Goal: Transaction & Acquisition: Purchase product/service

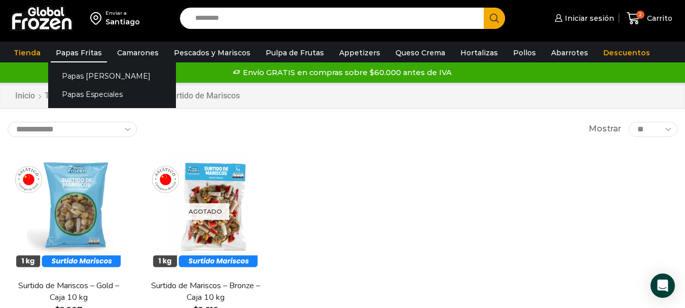
click at [75, 52] on link "Papas Fritas" at bounding box center [79, 52] width 56 height 19
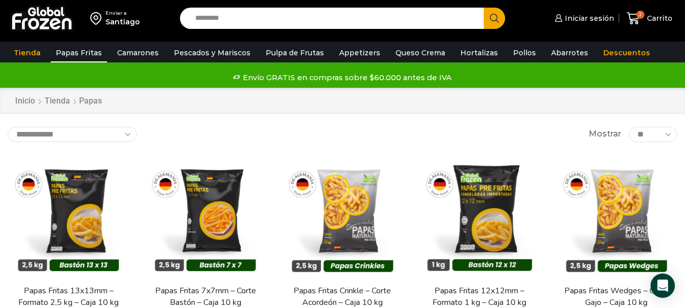
scroll to position [51, 0]
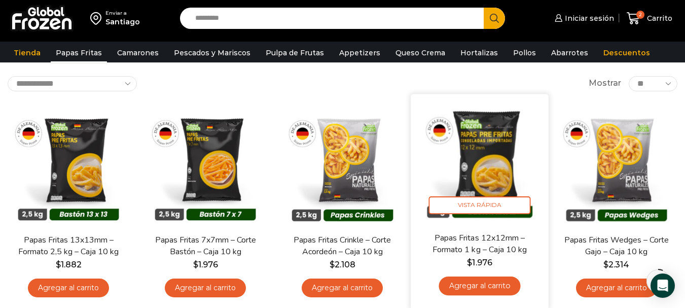
click at [473, 283] on link "Agregar al carrito" at bounding box center [479, 285] width 82 height 19
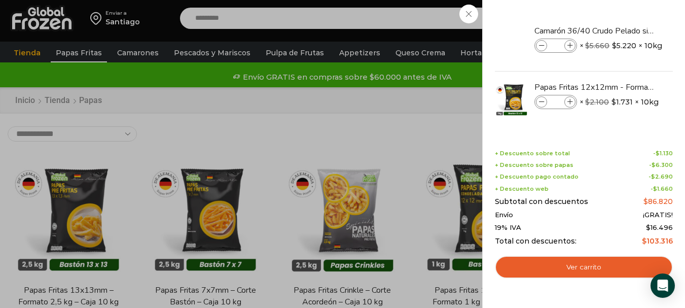
scroll to position [0, 0]
click at [624, 30] on div "3 Carrito 3 3 Shopping Cart *" at bounding box center [649, 19] width 51 height 24
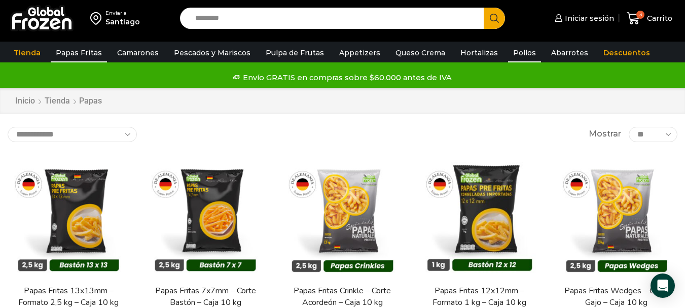
click at [513, 47] on link "Pollos" at bounding box center [524, 52] width 33 height 19
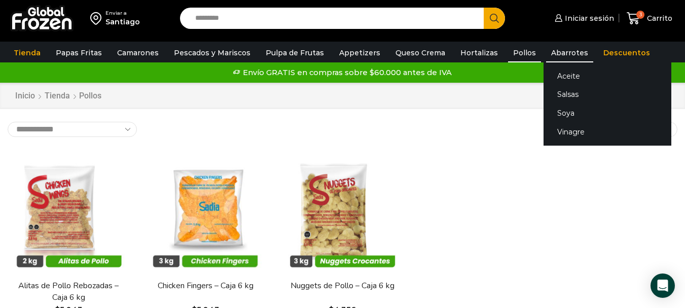
click at [546, 53] on link "Abarrotes" at bounding box center [569, 52] width 47 height 19
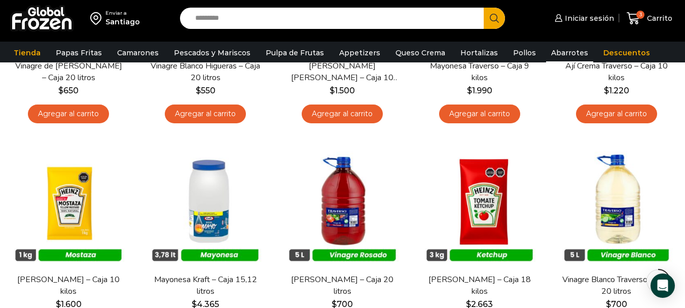
scroll to position [355, 0]
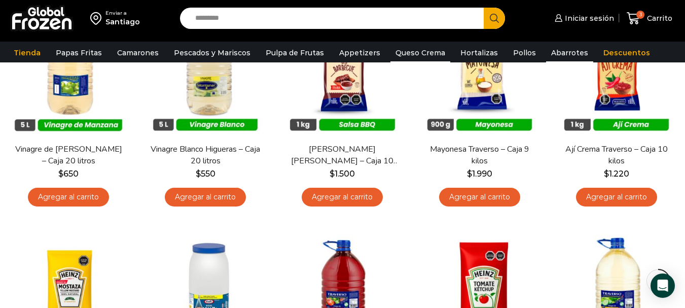
click at [418, 51] on link "Queso Crema" at bounding box center [420, 52] width 60 height 19
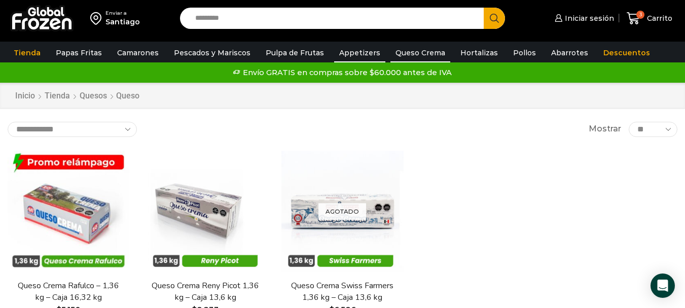
click at [341, 52] on link "Appetizers" at bounding box center [359, 52] width 51 height 19
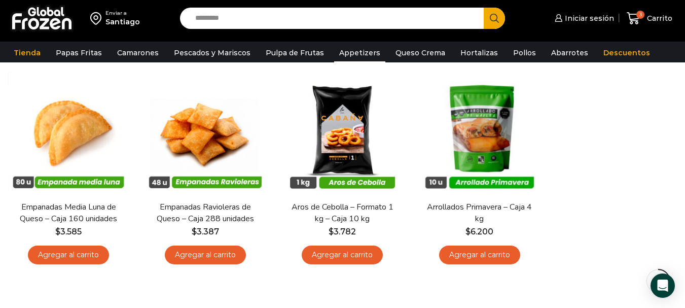
scroll to position [101, 0]
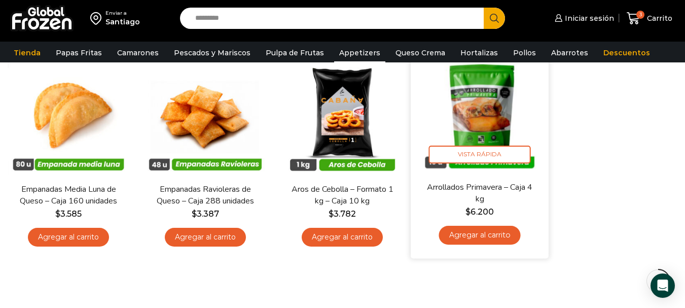
click at [487, 110] on img at bounding box center [479, 112] width 123 height 123
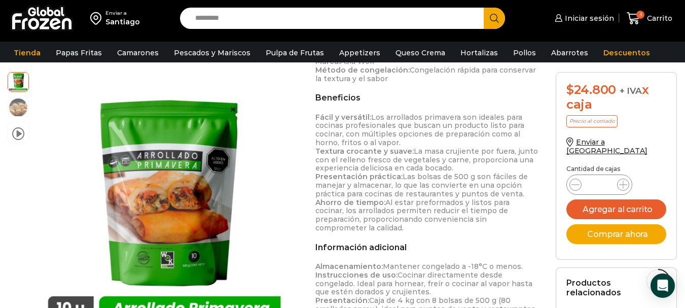
scroll to position [355, 0]
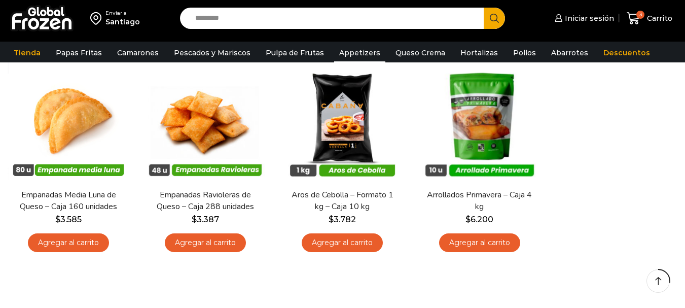
scroll to position [101, 0]
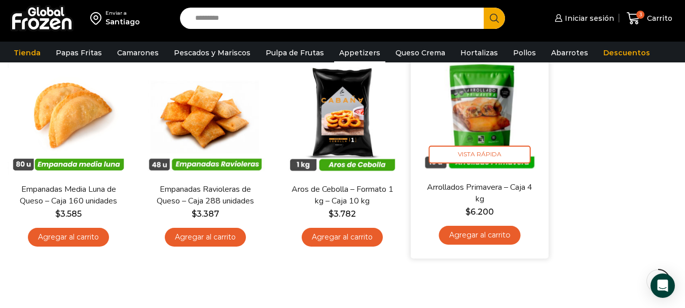
click at [476, 233] on link "Agregar al carrito" at bounding box center [479, 235] width 82 height 19
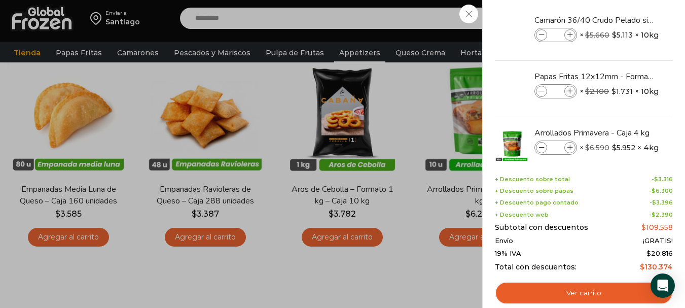
scroll to position [0, 0]
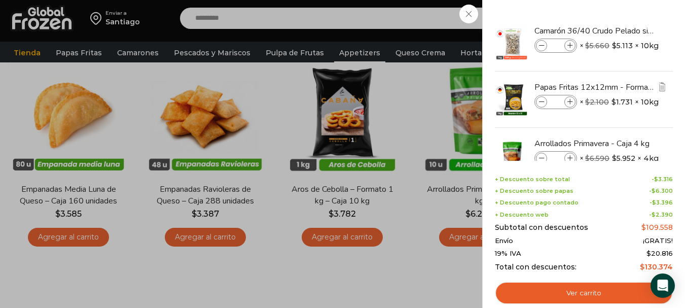
click at [541, 103] on icon at bounding box center [542, 102] width 6 height 6
type input "*"
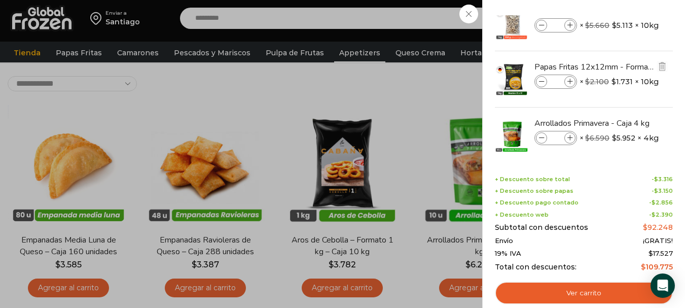
scroll to position [30, 0]
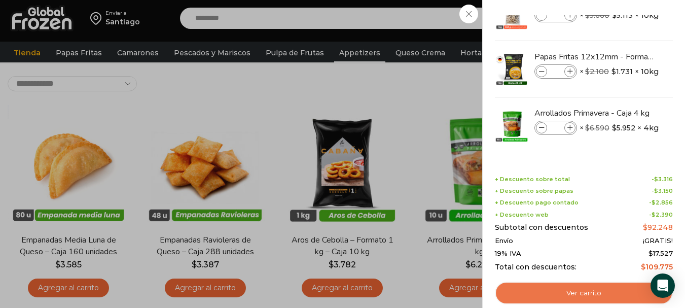
click at [571, 290] on link "Ver carrito" at bounding box center [584, 292] width 178 height 23
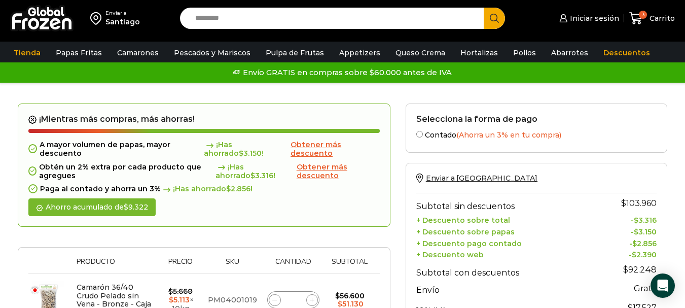
click at [332, 170] on span "Obtener más descuento" at bounding box center [322, 171] width 51 height 18
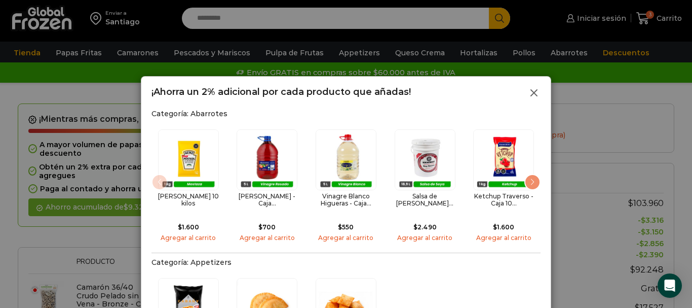
click at [532, 90] on icon at bounding box center [534, 93] width 12 height 12
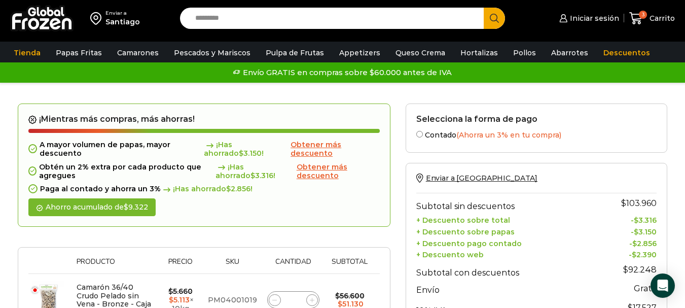
click at [261, 18] on input "Search input" at bounding box center [334, 18] width 288 height 21
type input "****"
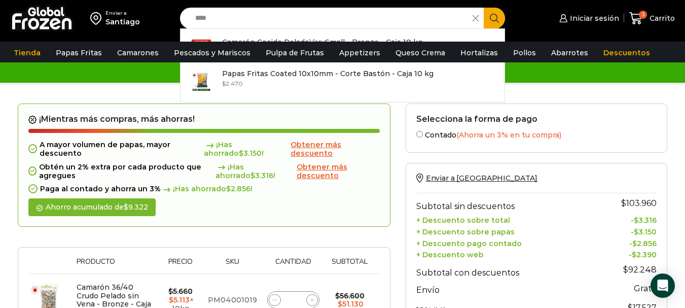
drag, startPoint x: 227, startPoint y: 26, endPoint x: 179, endPoint y: 27, distance: 47.2
click at [179, 27] on div "Search input **** Search Camarón Cocido Pelado Very Small - Bronze - Caja 10 kg…" at bounding box center [342, 18] width 340 height 21
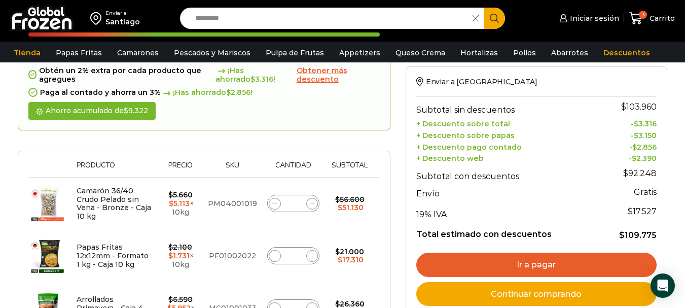
scroll to position [152, 0]
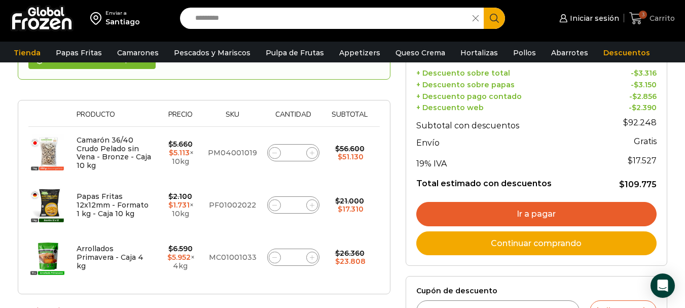
click at [639, 13] on icon at bounding box center [636, 19] width 14 height 14
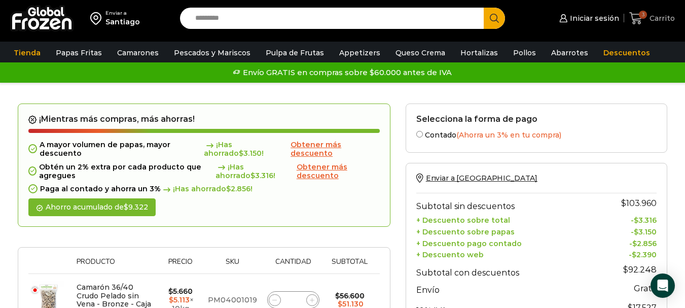
click at [637, 15] on icon at bounding box center [636, 19] width 14 height 14
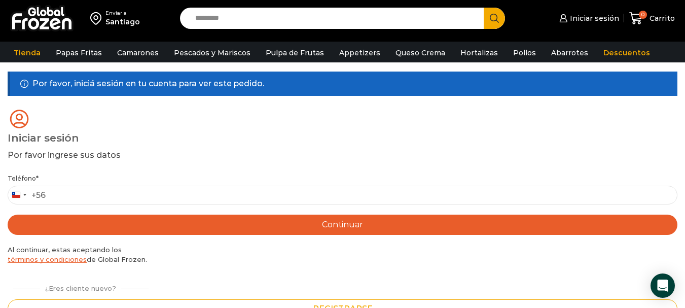
scroll to position [152, 0]
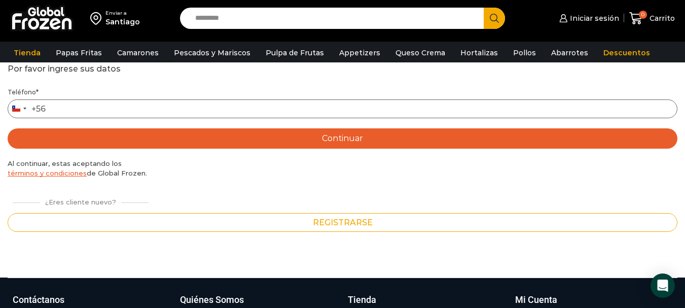
click at [152, 107] on input "Teléfono *" at bounding box center [343, 108] width 670 height 19
type input "*********"
click at [333, 136] on button "Continuar" at bounding box center [343, 138] width 670 height 20
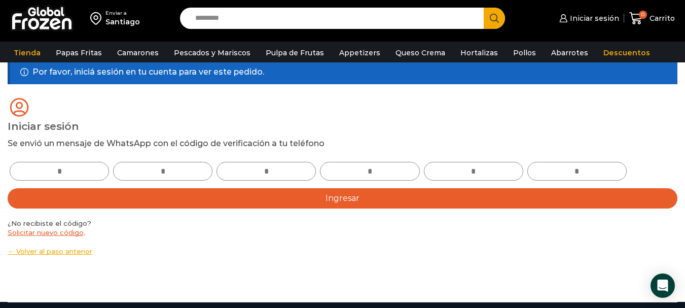
scroll to position [51, 0]
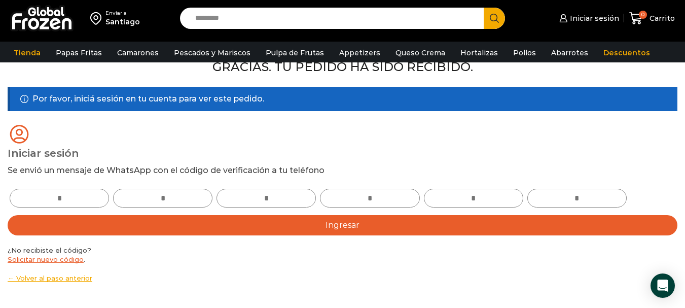
click at [85, 196] on input "text" at bounding box center [59, 198] width 99 height 19
type input "*"
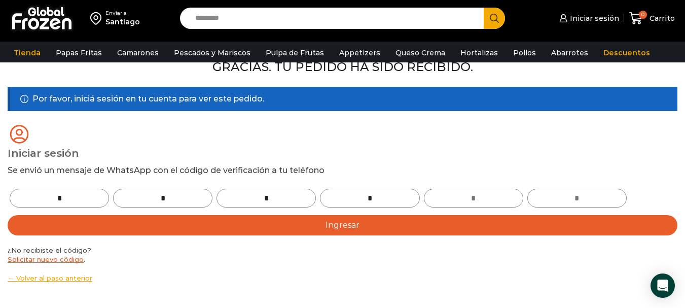
type input "*"
click at [397, 229] on button "Ingresar" at bounding box center [343, 225] width 670 height 20
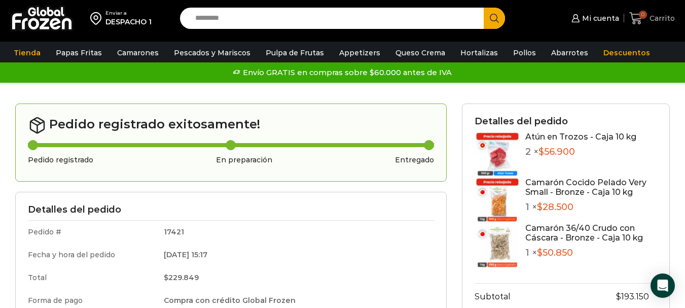
click at [640, 12] on icon at bounding box center [636, 19] width 14 height 14
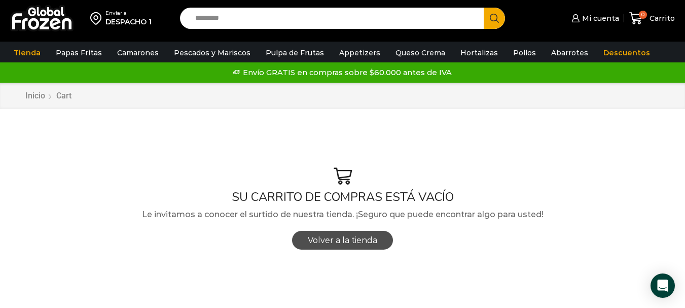
click at [357, 242] on span "Volver a la tienda" at bounding box center [342, 240] width 69 height 10
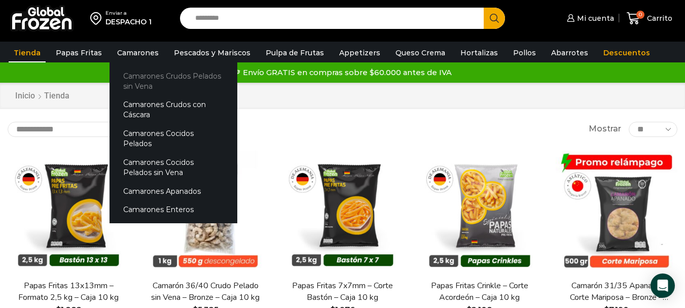
click at [159, 76] on link "Camarones Crudos Pelados sin Vena" at bounding box center [173, 80] width 128 height 29
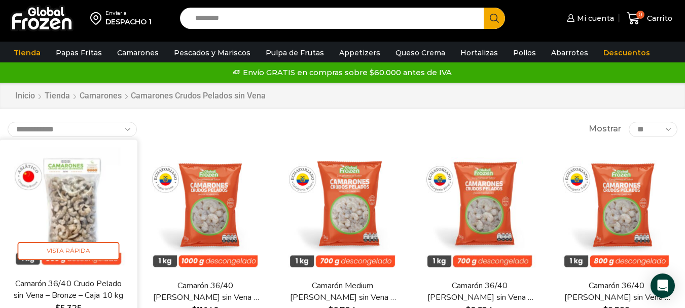
click at [68, 208] on img at bounding box center [68, 208] width 123 height 123
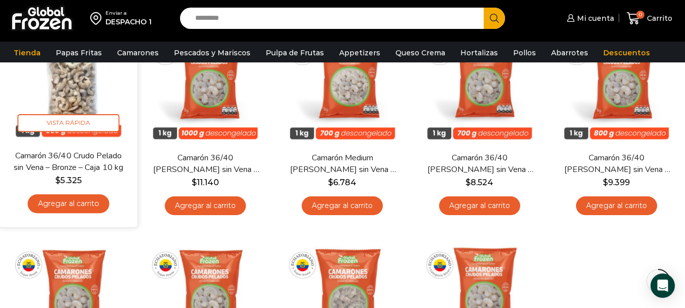
scroll to position [152, 0]
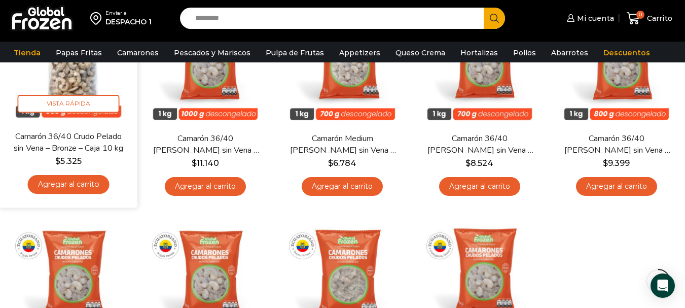
click at [78, 183] on link "Agregar al carrito" at bounding box center [69, 184] width 82 height 19
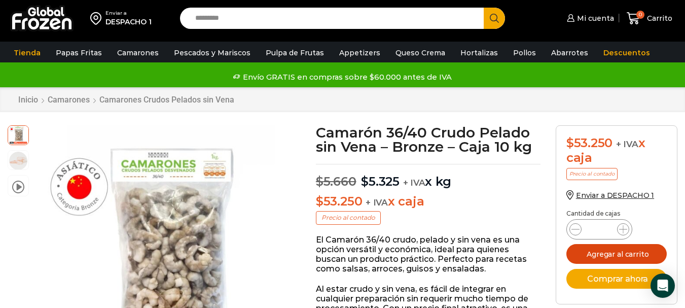
click at [633, 252] on button "Agregar al carrito" at bounding box center [616, 254] width 100 height 20
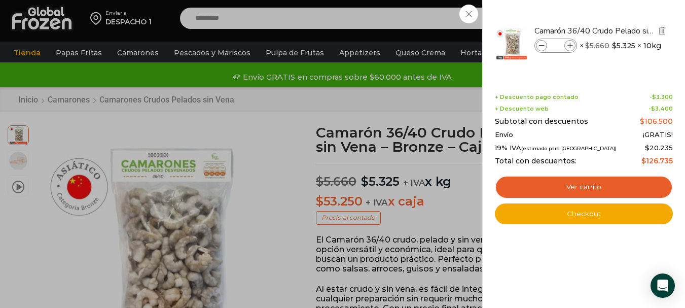
click at [541, 47] on icon at bounding box center [542, 46] width 6 height 6
type input "*"
click at [624, 9] on div "1 [GEOGRAPHIC_DATA] 1 1 Shopping Cart *" at bounding box center [649, 19] width 51 height 24
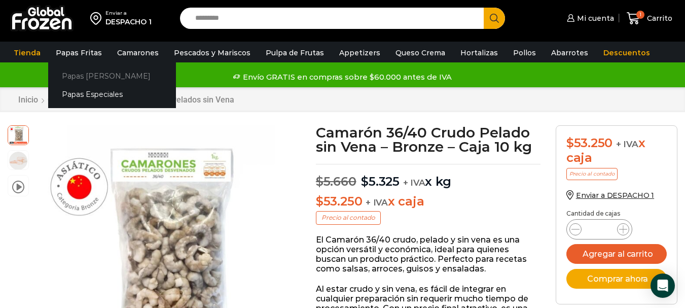
click at [79, 71] on link "Papas [PERSON_NAME]" at bounding box center [112, 75] width 128 height 19
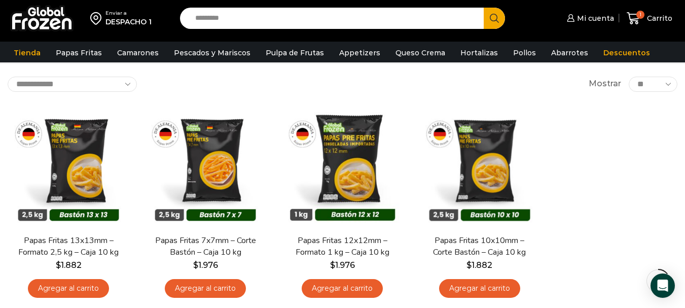
scroll to position [51, 0]
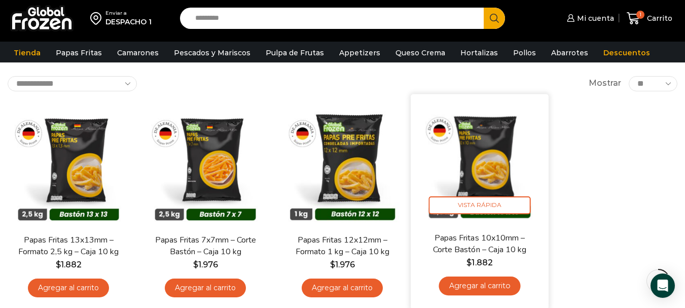
click at [495, 154] on img at bounding box center [479, 162] width 123 height 123
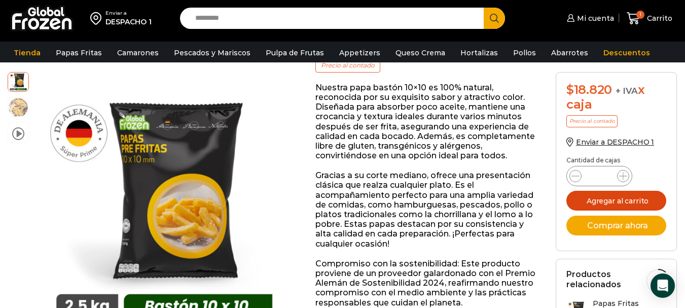
click at [619, 201] on button "Agregar al carrito" at bounding box center [616, 201] width 100 height 20
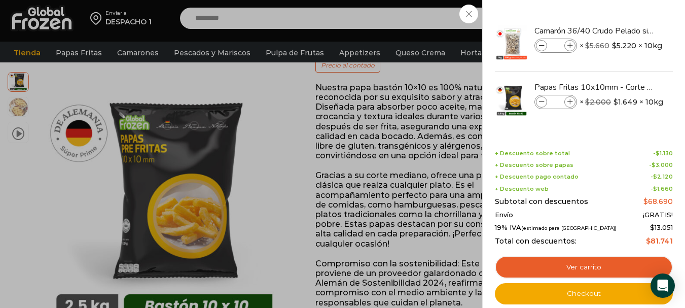
click at [624, 15] on div "2 Carrito 2 2 Shopping Cart *" at bounding box center [649, 19] width 51 height 24
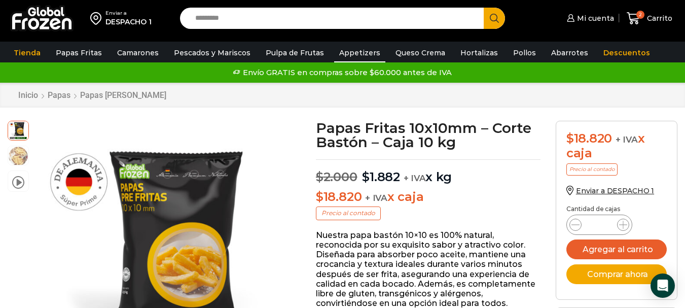
click at [354, 47] on link "Appetizers" at bounding box center [359, 52] width 51 height 19
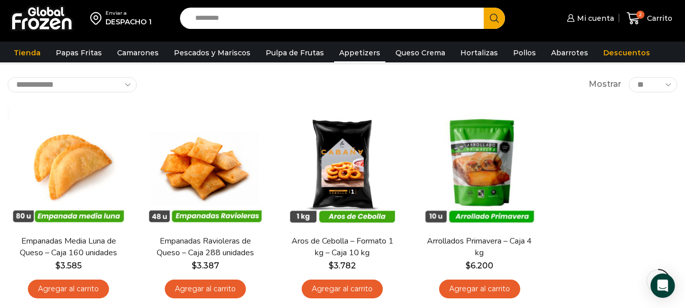
scroll to position [152, 0]
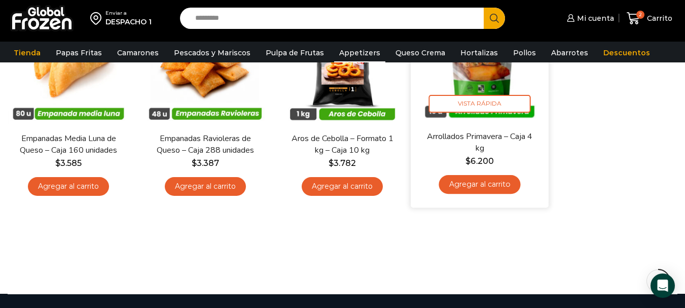
click at [495, 186] on link "Agregar al carrito" at bounding box center [479, 184] width 82 height 19
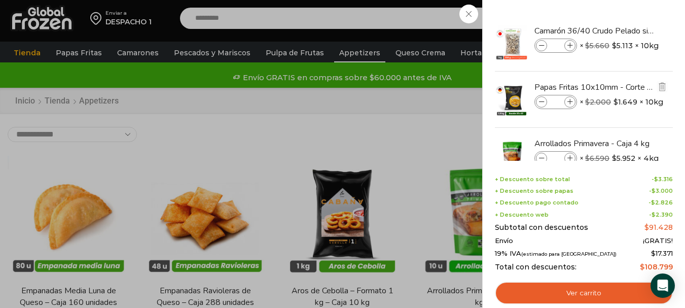
scroll to position [101, 0]
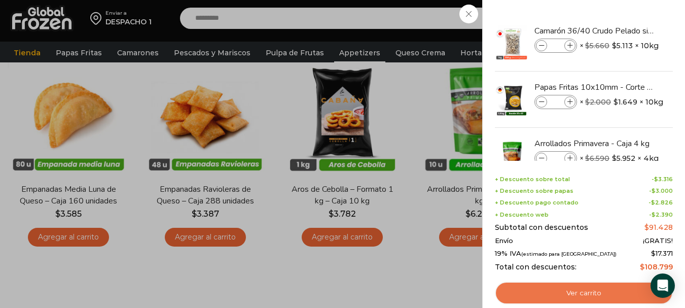
click at [566, 289] on link "Ver carrito" at bounding box center [584, 292] width 178 height 23
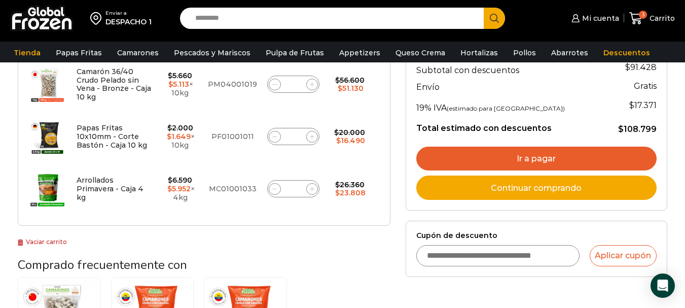
scroll to position [203, 0]
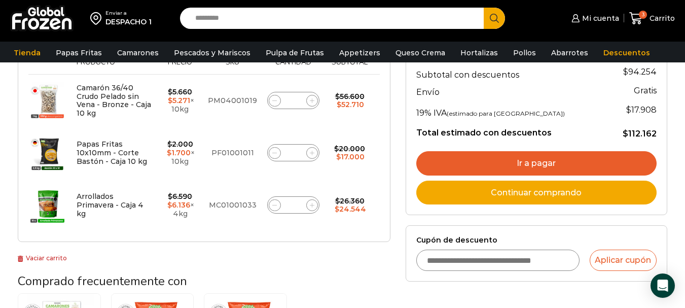
scroll to position [253, 0]
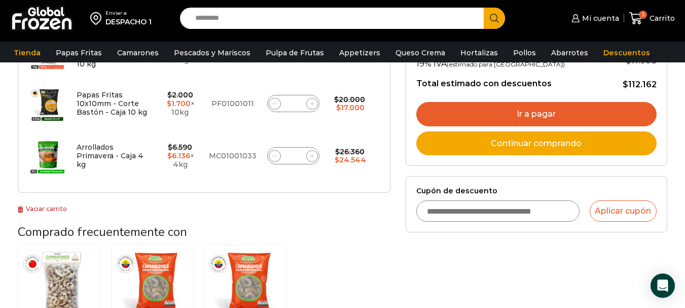
click at [548, 109] on link "Ir a pagar" at bounding box center [536, 114] width 240 height 24
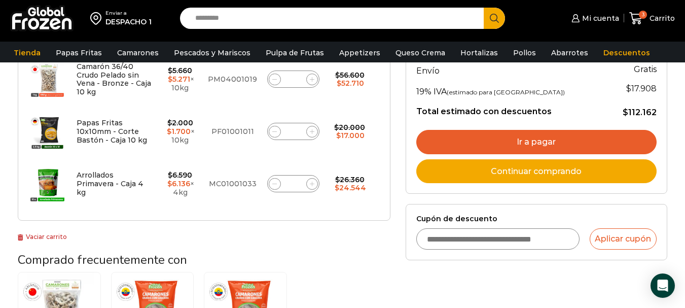
scroll to position [203, 0]
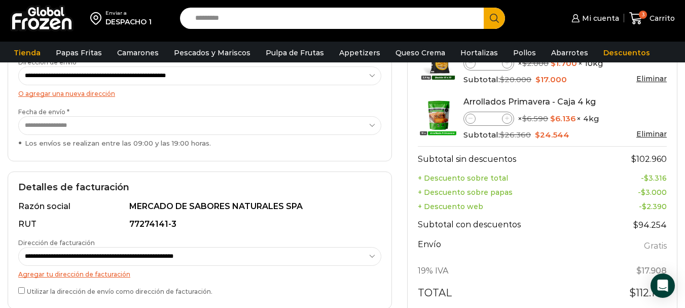
scroll to position [253, 0]
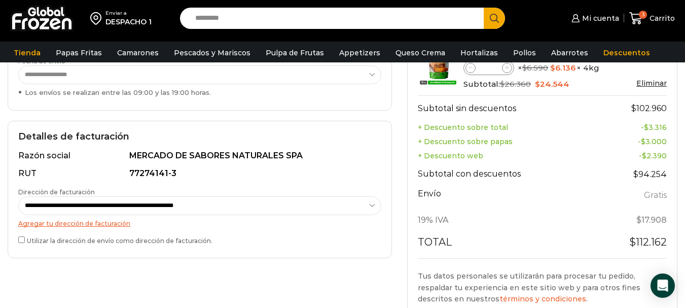
click at [17, 238] on div "**********" at bounding box center [200, 189] width 384 height 137
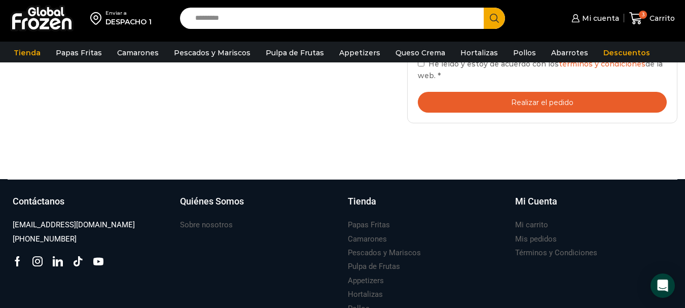
click at [528, 104] on button "Realizar el pedido" at bounding box center [542, 102] width 249 height 21
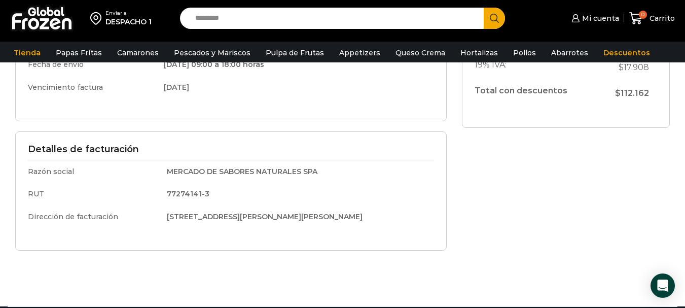
scroll to position [195, 0]
